Goal: Information Seeking & Learning: Understand process/instructions

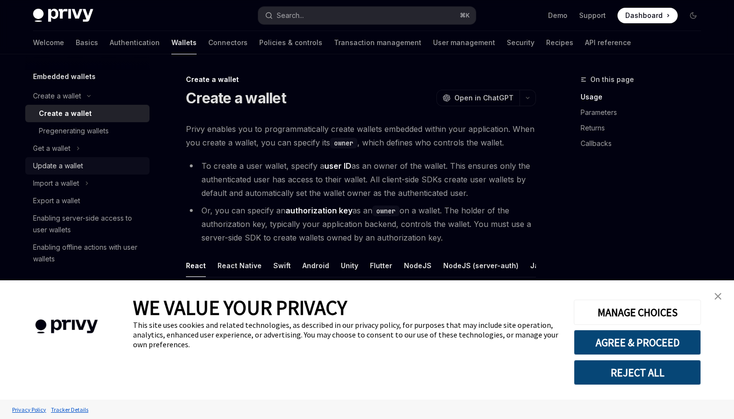
scroll to position [55, 0]
click at [66, 202] on div "Export a wallet" at bounding box center [56, 201] width 47 height 12
type textarea "*"
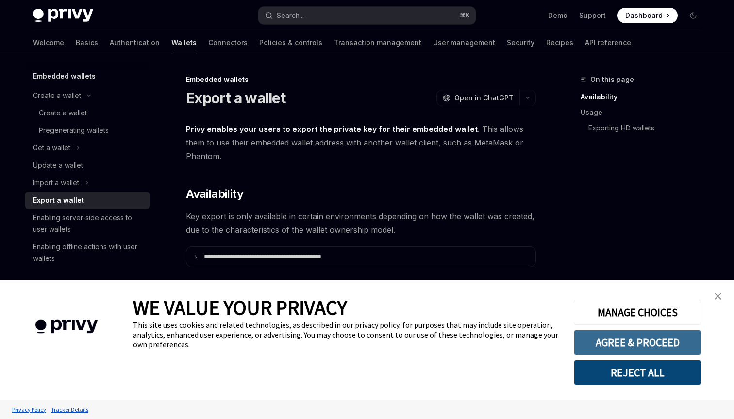
click at [639, 343] on button "AGREE & PROCEED" at bounding box center [637, 342] width 127 height 25
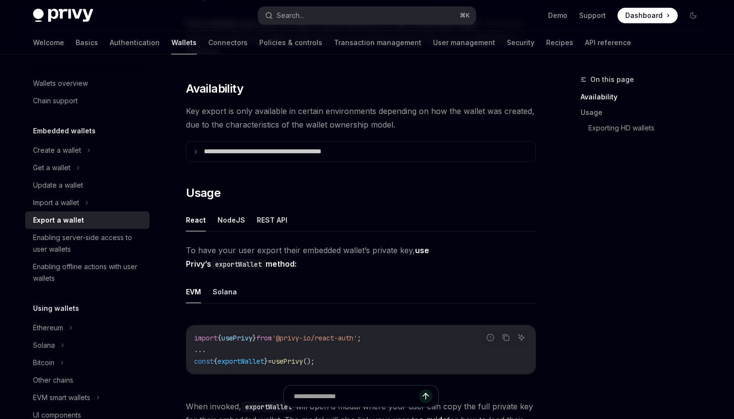
scroll to position [113, 0]
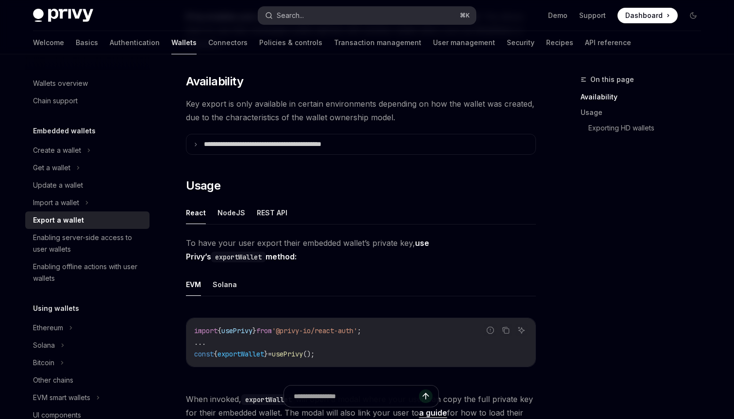
click at [294, 19] on div "Search..." at bounding box center [290, 16] width 27 height 12
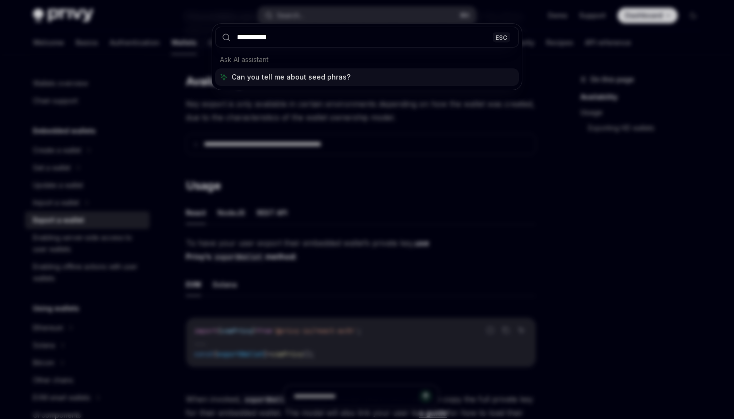
type input "**********"
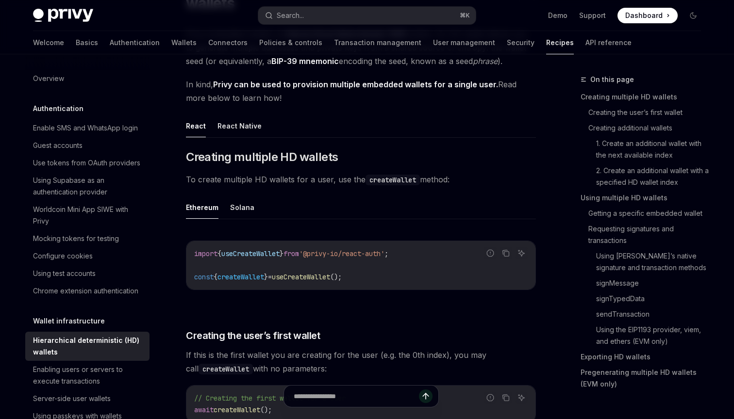
type textarea "*"
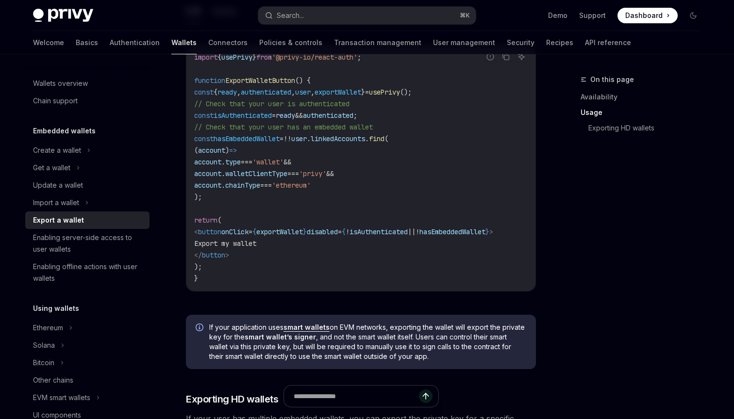
scroll to position [612, 0]
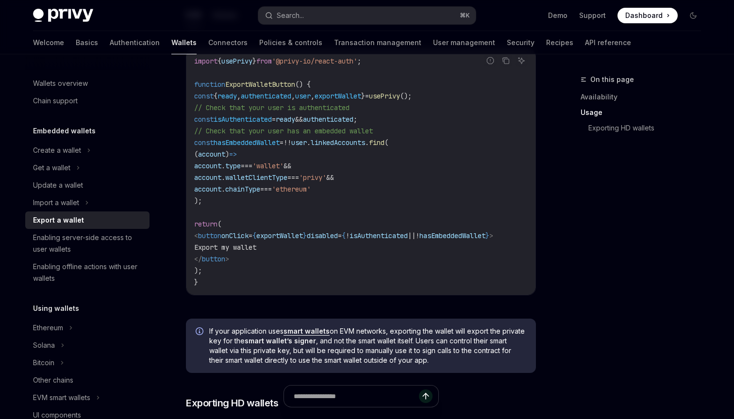
click at [361, 95] on span "exportWallet" at bounding box center [337, 96] width 47 height 9
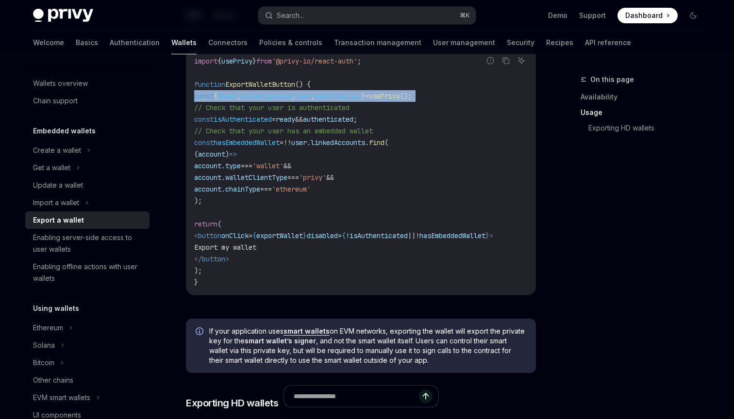
click at [361, 95] on span "exportWallet" at bounding box center [337, 96] width 47 height 9
copy code "const { ready , authenticated , user , exportWallet } = usePrivy ();"
